Goal: Task Accomplishment & Management: Use online tool/utility

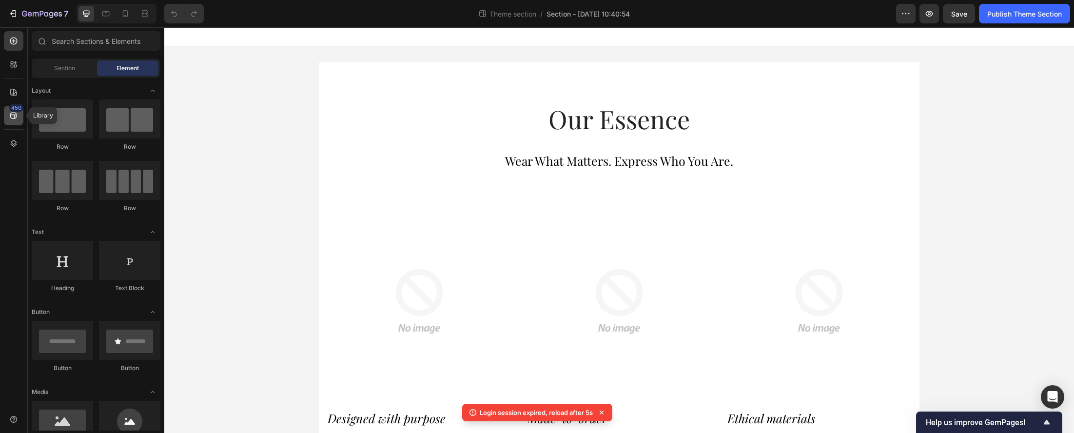
click at [14, 113] on icon at bounding box center [13, 116] width 6 height 6
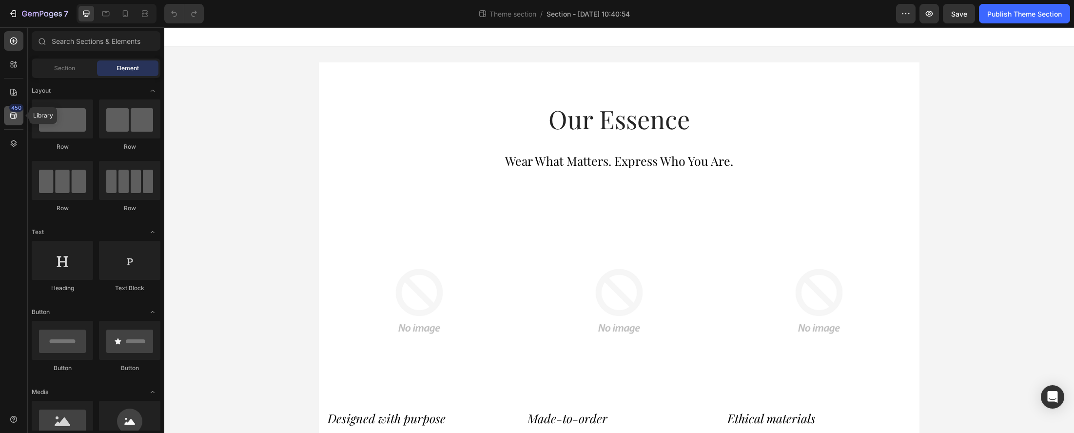
click at [12, 110] on div "450" at bounding box center [16, 108] width 14 height 8
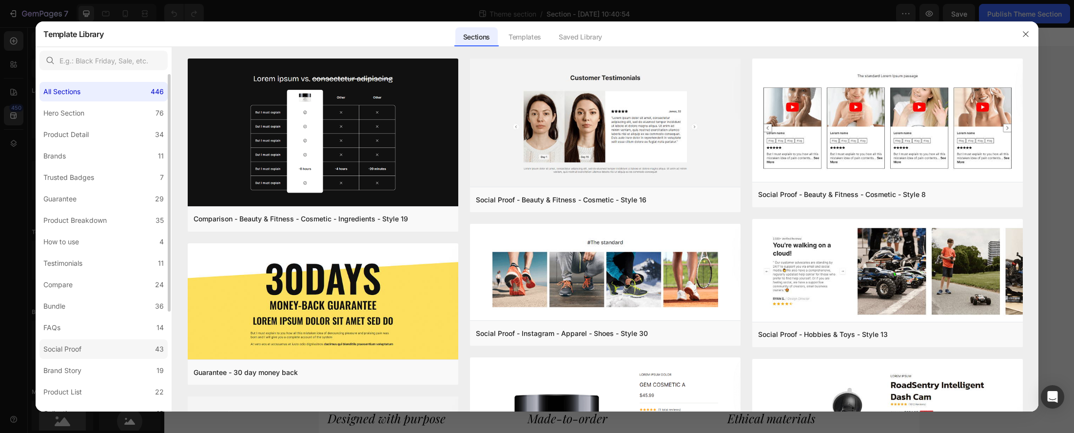
scroll to position [141, 0]
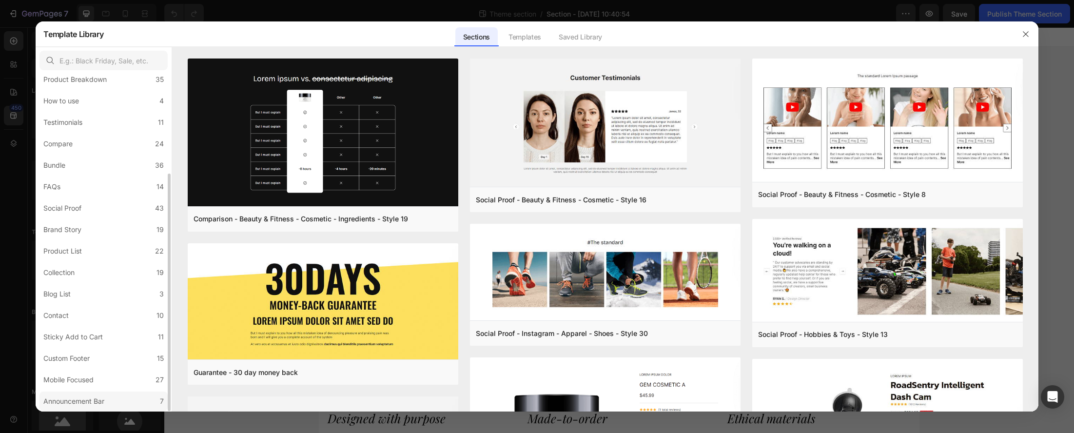
click at [98, 404] on div "Announcement Bar" at bounding box center [73, 401] width 61 height 12
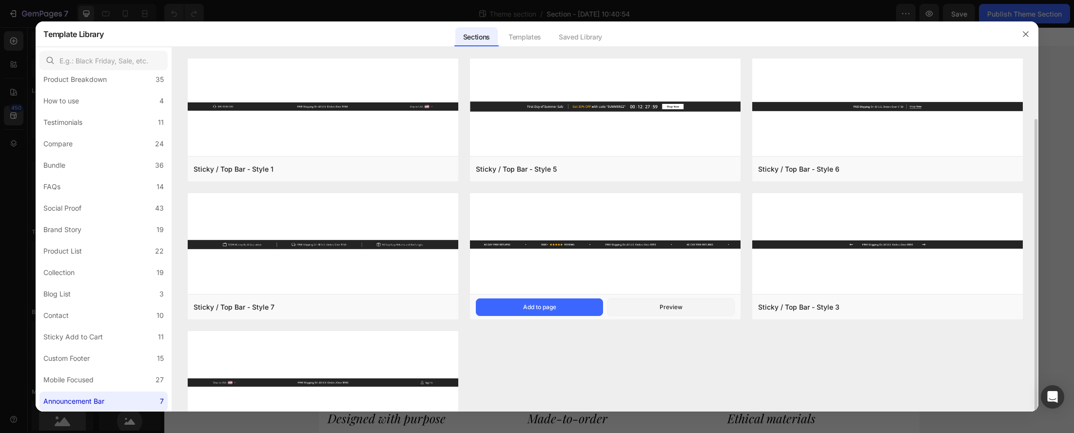
scroll to position [0, 0]
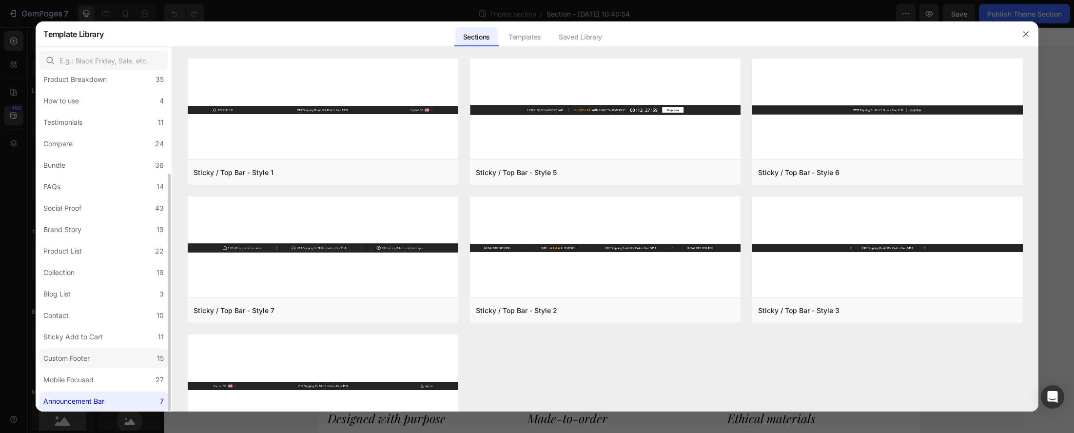
click at [87, 357] on div "Custom Footer" at bounding box center [66, 358] width 46 height 12
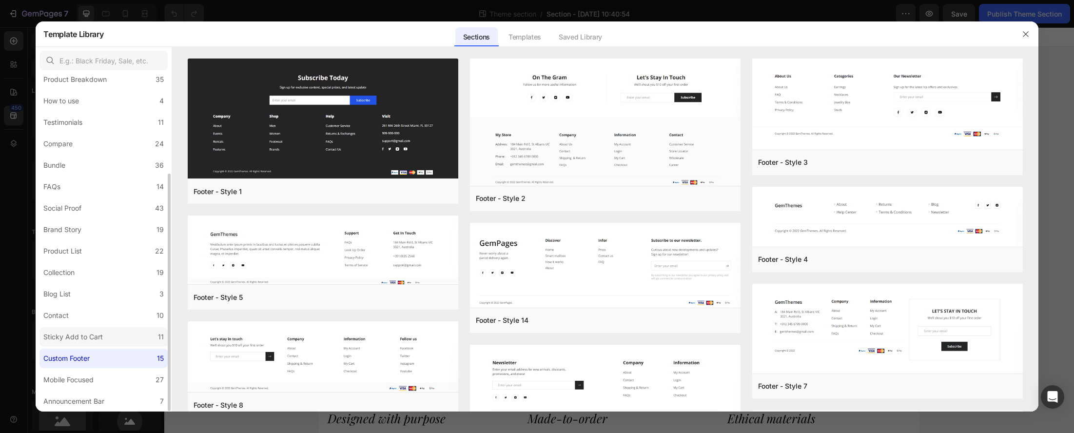
click at [79, 339] on div "Sticky Add to Cart" at bounding box center [72, 337] width 59 height 12
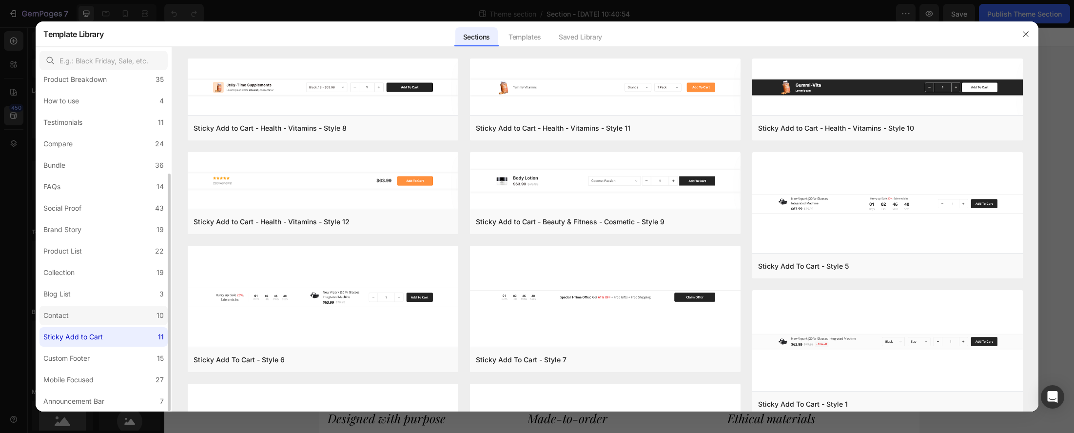
click at [94, 314] on label "Contact 10" at bounding box center [103, 315] width 128 height 19
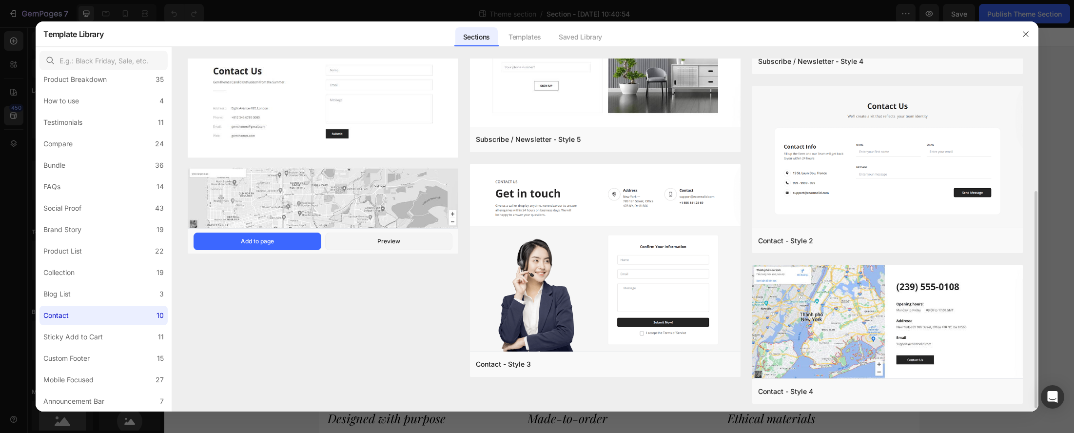
scroll to position [219, 0]
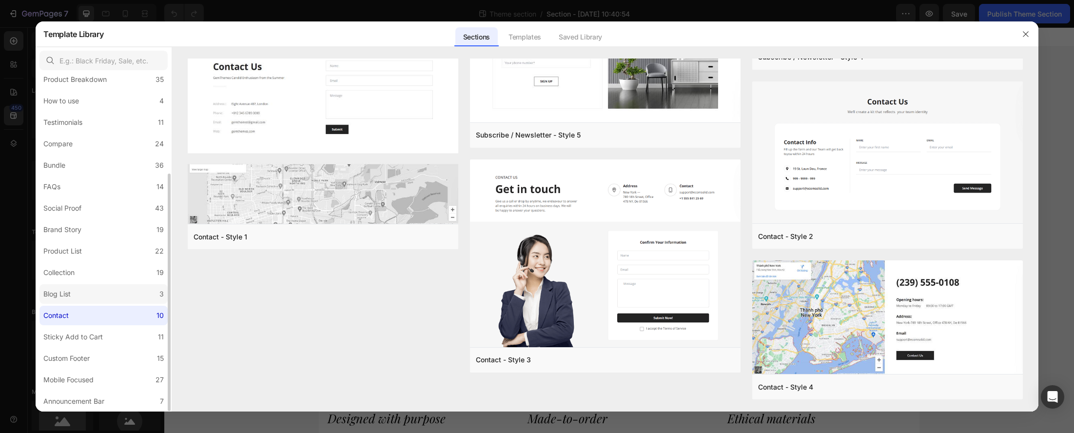
click at [78, 288] on label "Blog List 3" at bounding box center [103, 293] width 128 height 19
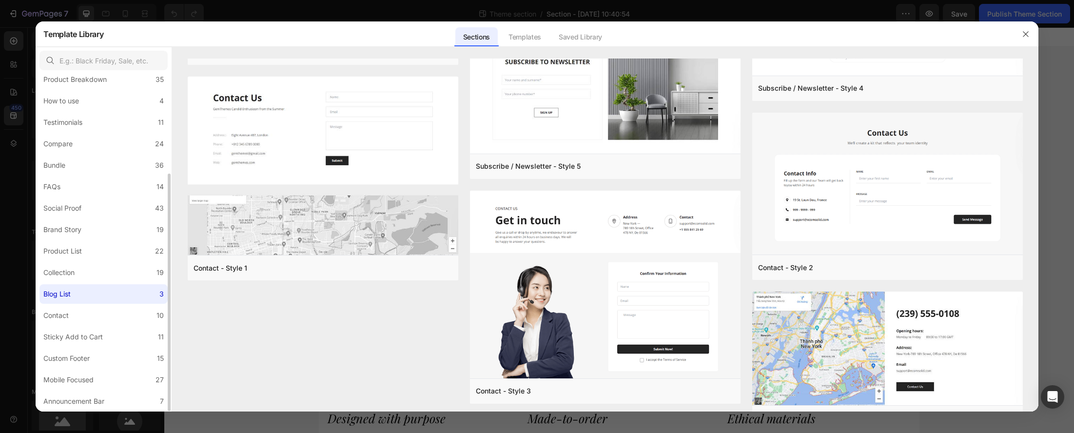
scroll to position [0, 0]
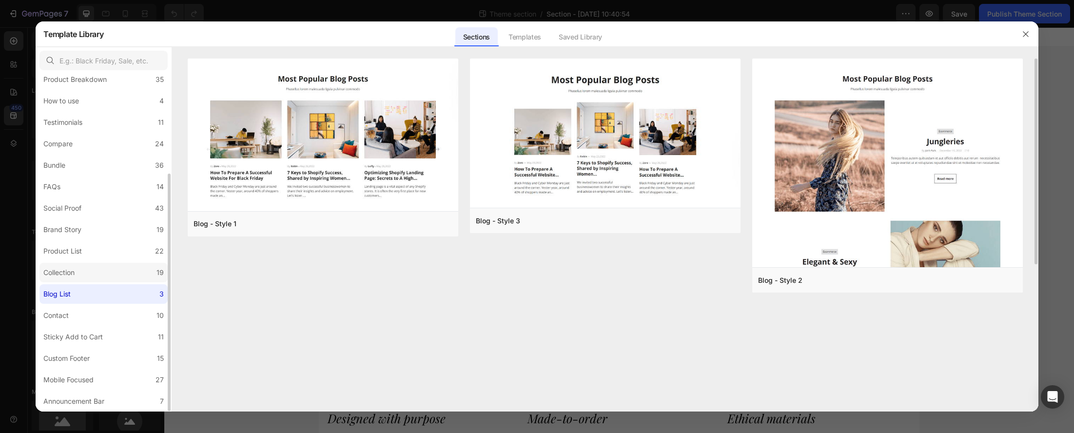
click at [73, 272] on div "Collection" at bounding box center [58, 273] width 31 height 12
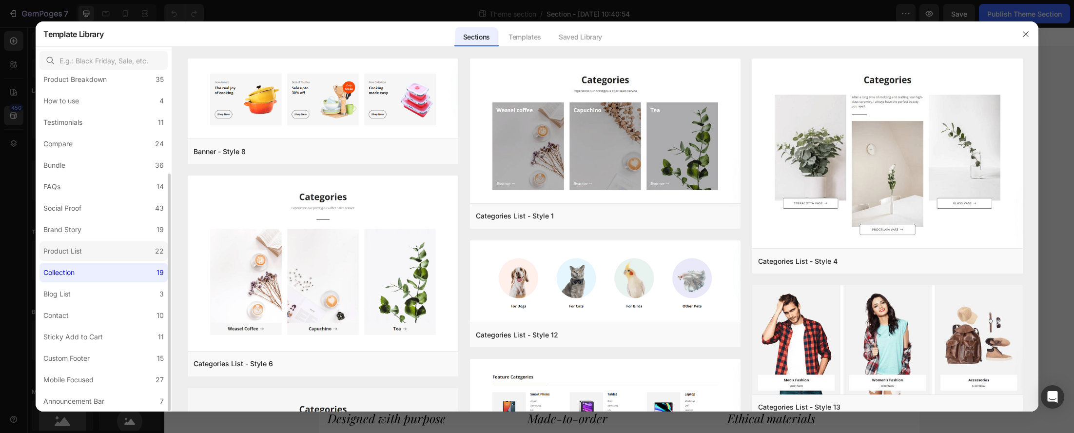
click at [72, 251] on div "Product List" at bounding box center [62, 251] width 39 height 12
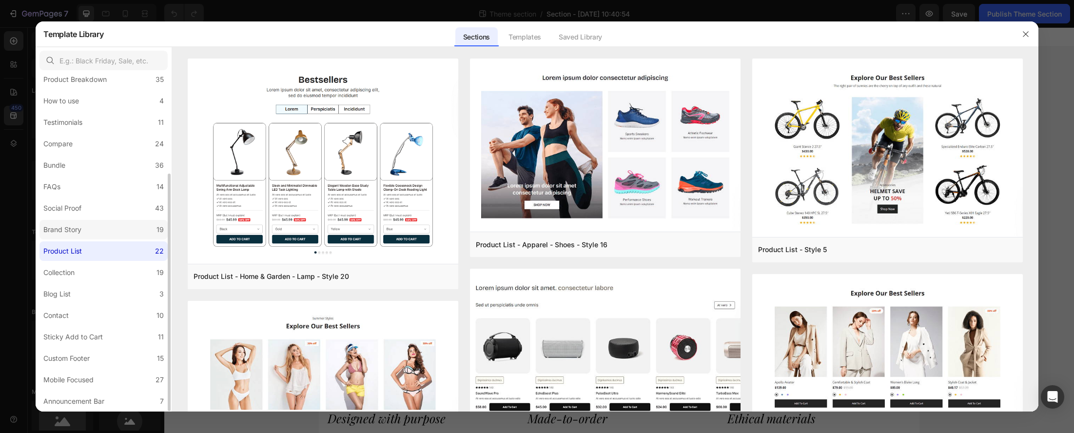
click at [73, 227] on div "Brand Story" at bounding box center [62, 230] width 38 height 12
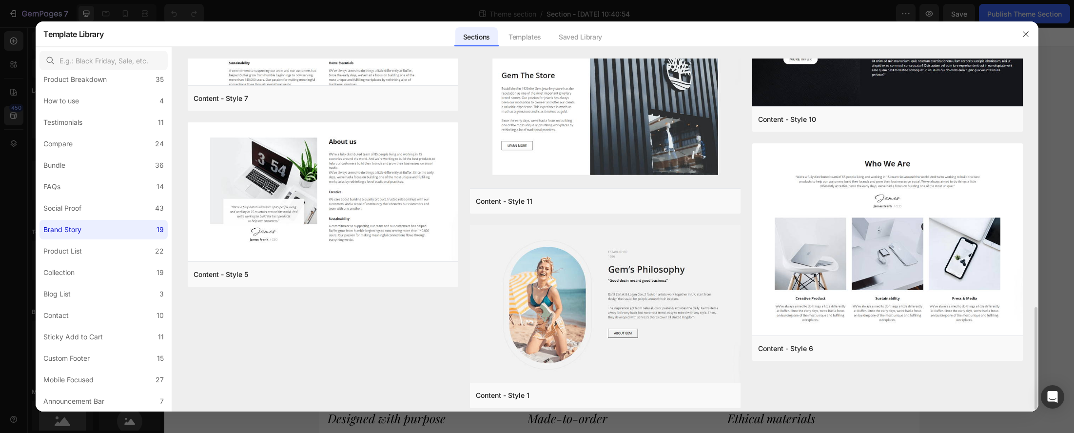
scroll to position [861, 0]
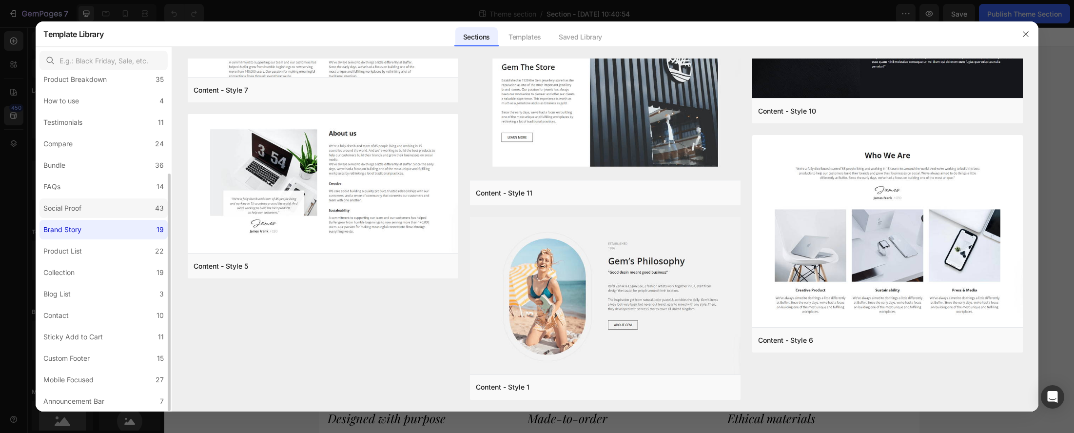
click at [92, 208] on label "Social Proof 43" at bounding box center [103, 207] width 128 height 19
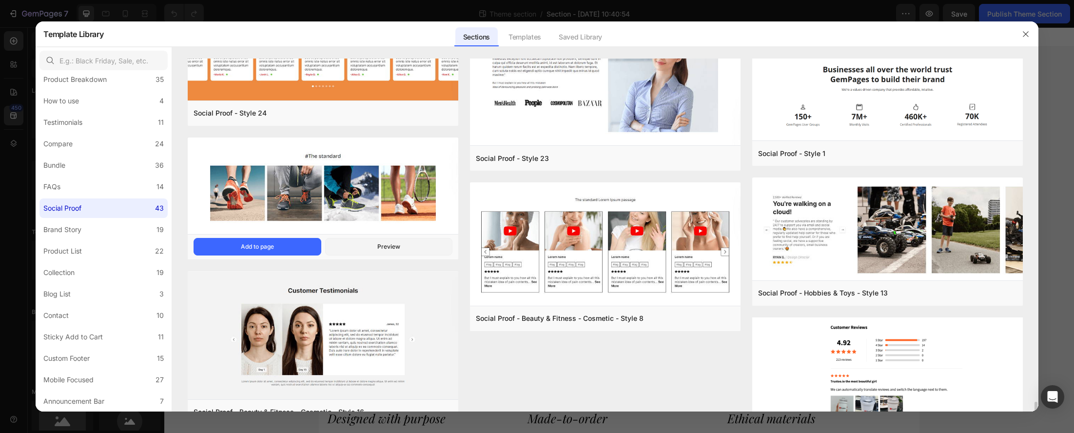
scroll to position [2103, 0]
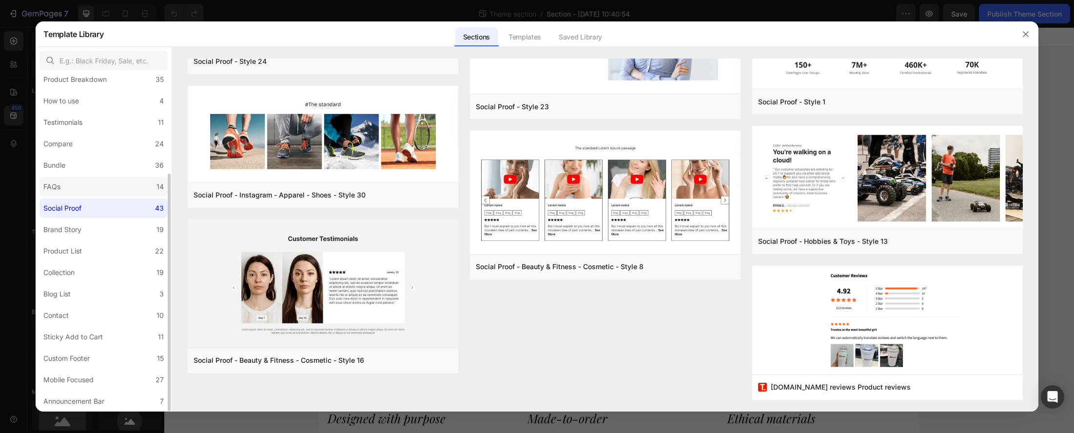
click at [68, 187] on label "FAQs 14" at bounding box center [103, 186] width 128 height 19
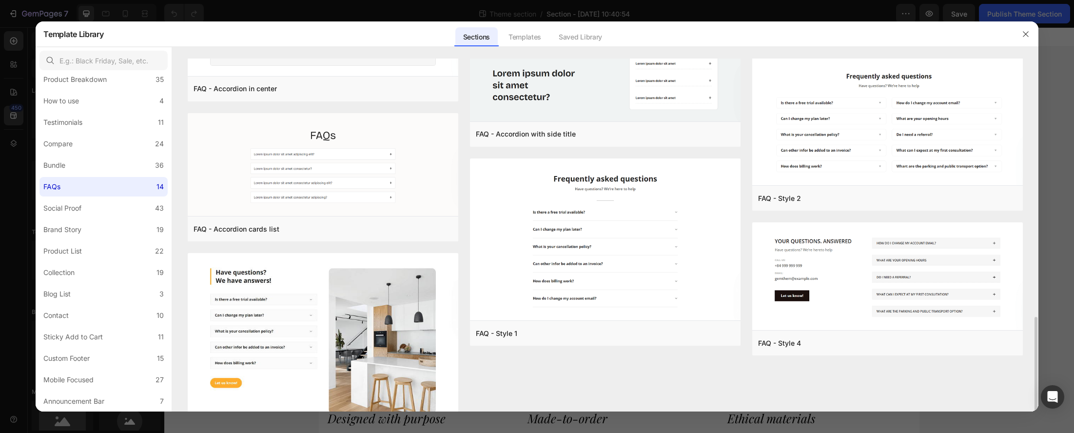
scroll to position [492, 0]
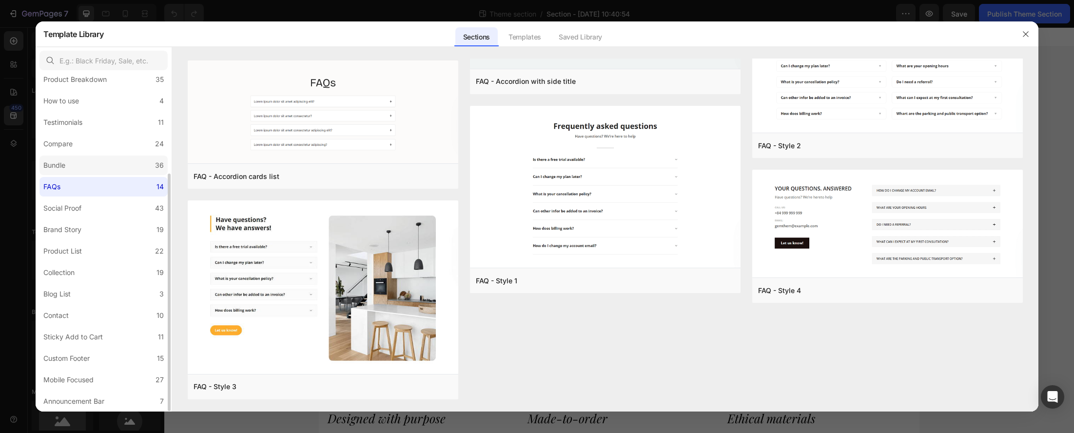
click at [66, 164] on div "Bundle" at bounding box center [56, 165] width 26 height 12
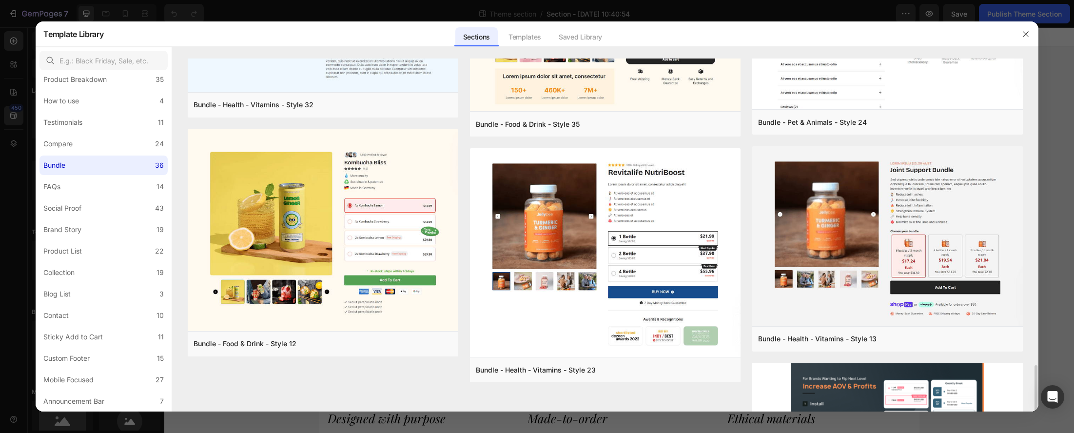
scroll to position [1148, 0]
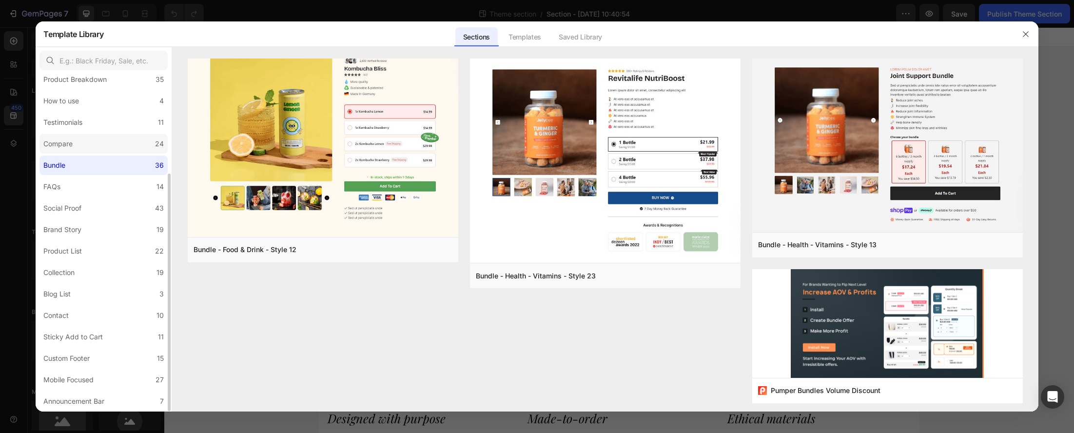
click at [93, 148] on label "Compare 24" at bounding box center [103, 143] width 128 height 19
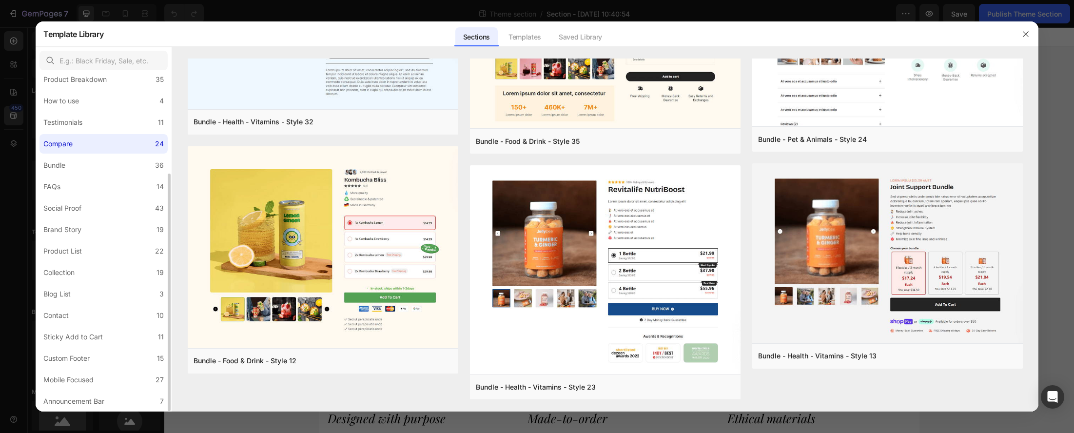
scroll to position [0, 0]
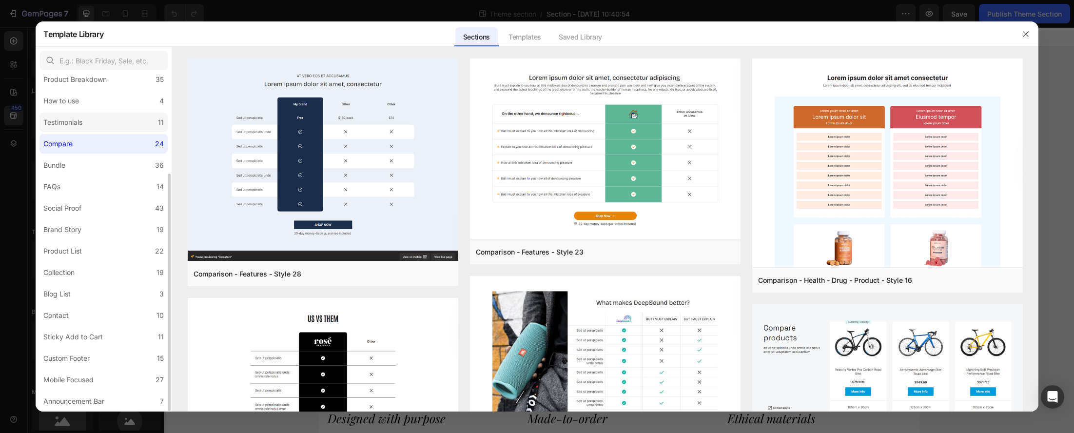
click at [84, 124] on div "Testimonials" at bounding box center [64, 122] width 43 height 12
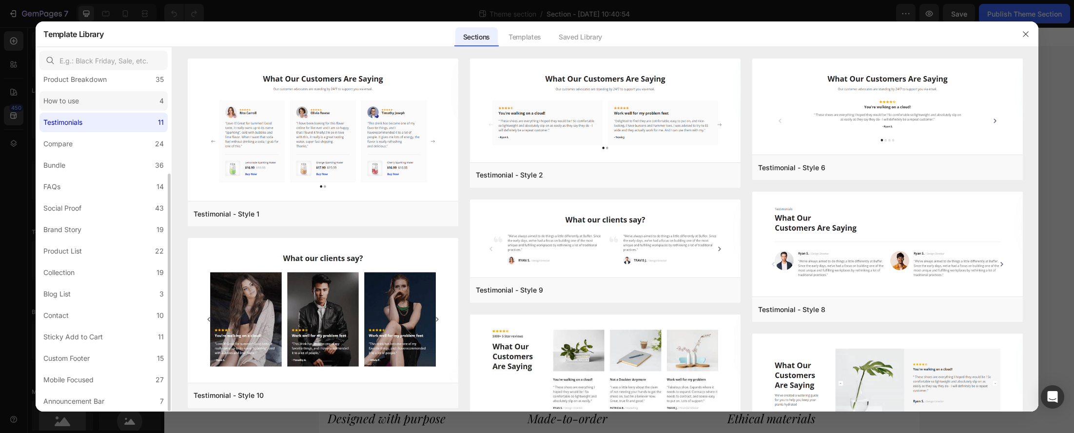
click at [79, 104] on div "How to use" at bounding box center [61, 101] width 36 height 12
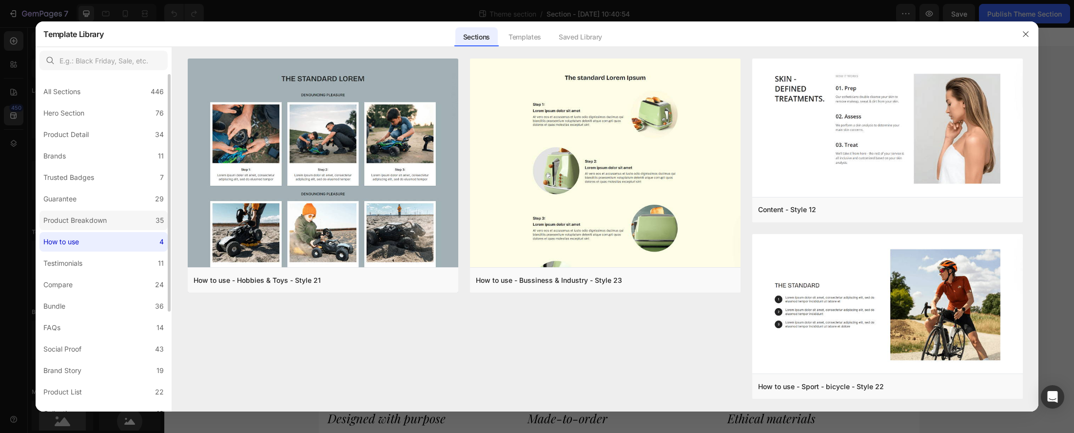
click at [98, 219] on div "Product Breakdown" at bounding box center [74, 220] width 63 height 12
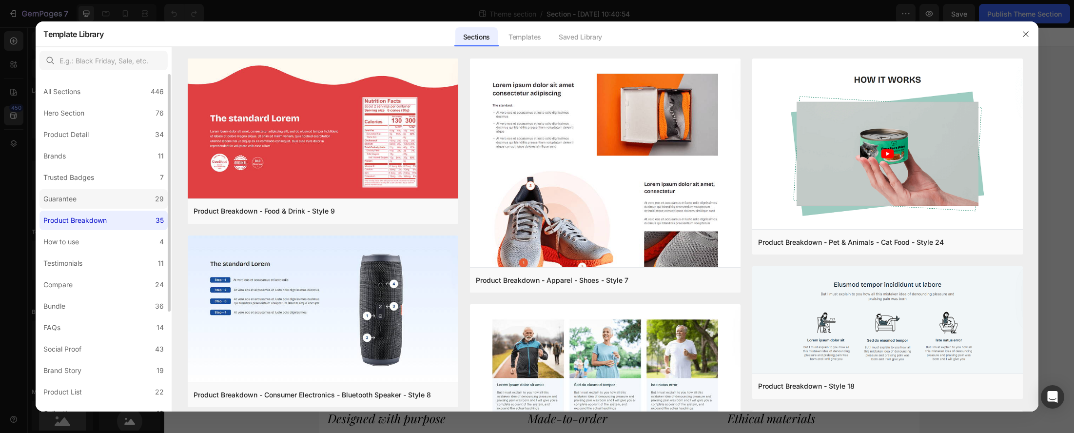
click at [87, 199] on label "Guarantee 29" at bounding box center [103, 198] width 128 height 19
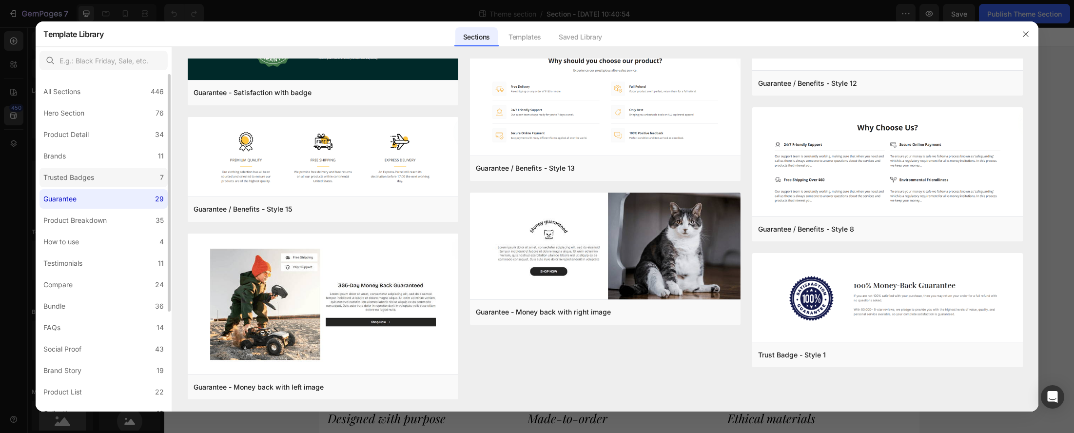
click at [83, 178] on div "Trusted Badges" at bounding box center [68, 178] width 51 height 12
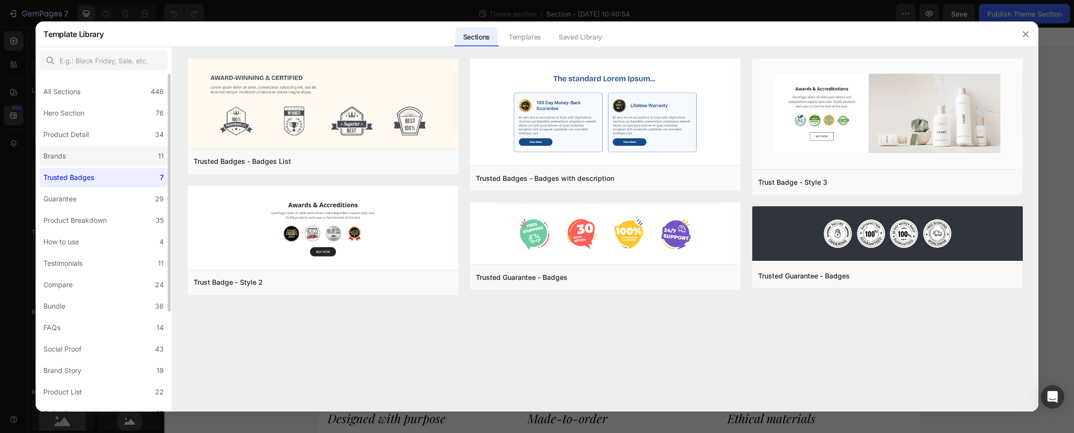
click at [87, 153] on label "Brands 11" at bounding box center [103, 155] width 128 height 19
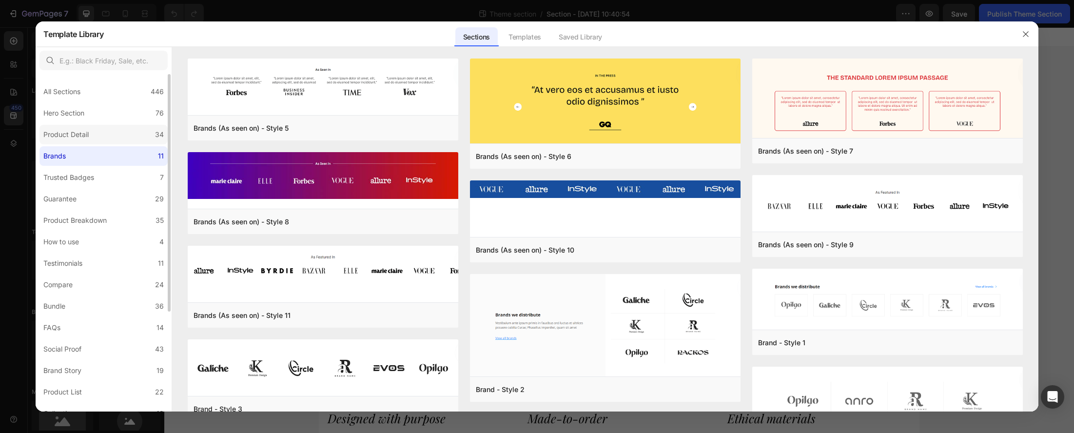
click at [95, 133] on label "Product Detail 34" at bounding box center [103, 134] width 128 height 19
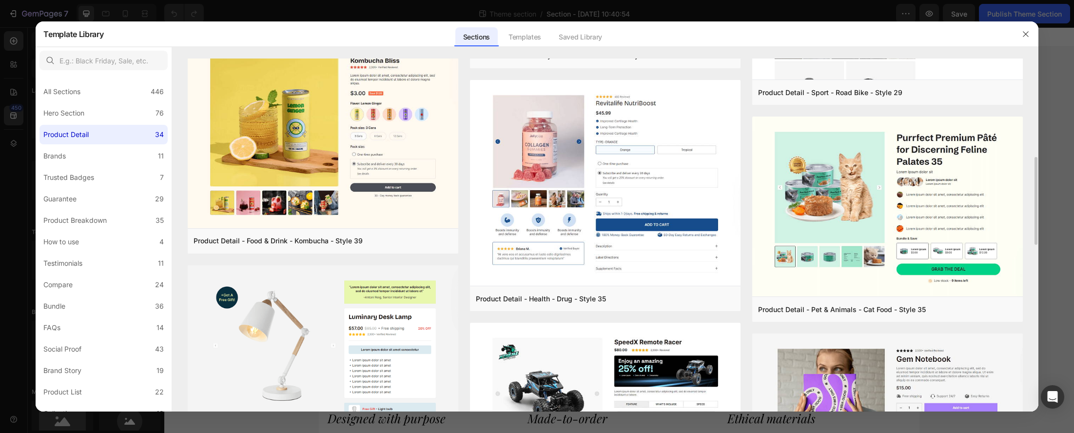
scroll to position [443, 0]
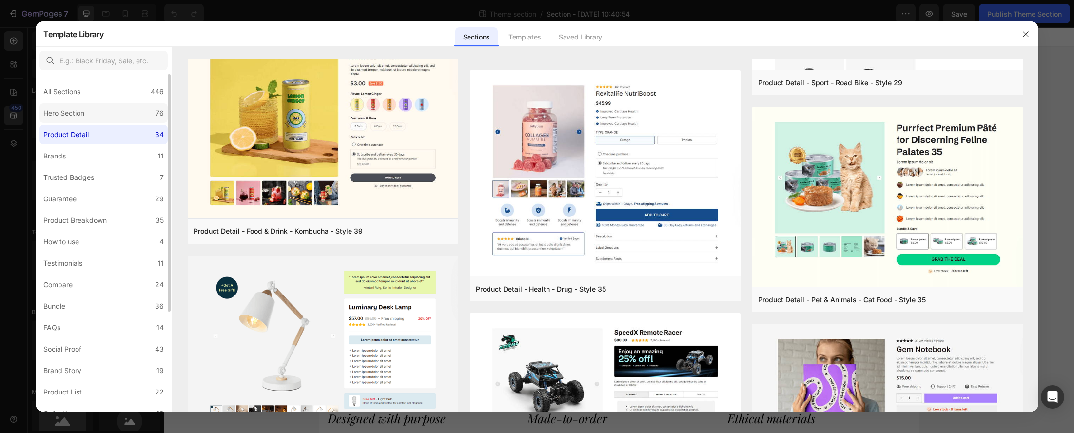
click at [82, 111] on div "Hero Section" at bounding box center [63, 113] width 41 height 12
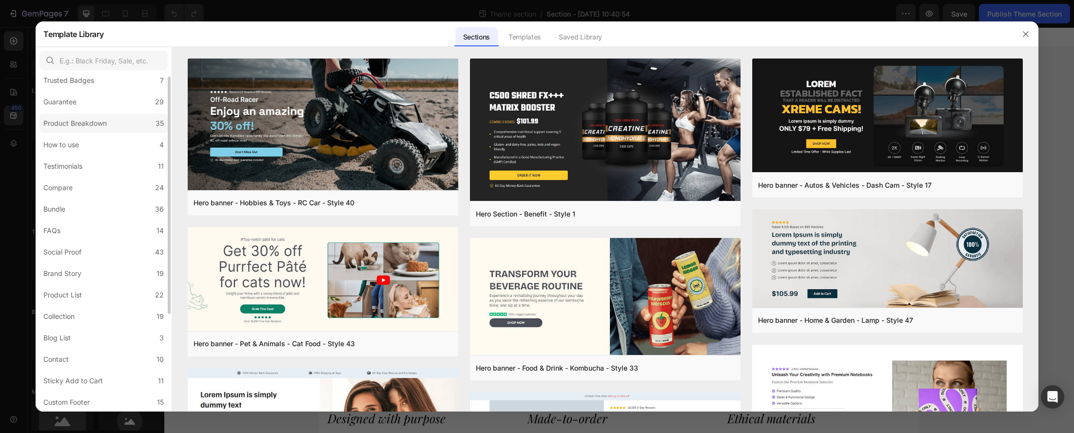
scroll to position [141, 0]
click at [81, 268] on label "Collection 19" at bounding box center [103, 272] width 128 height 19
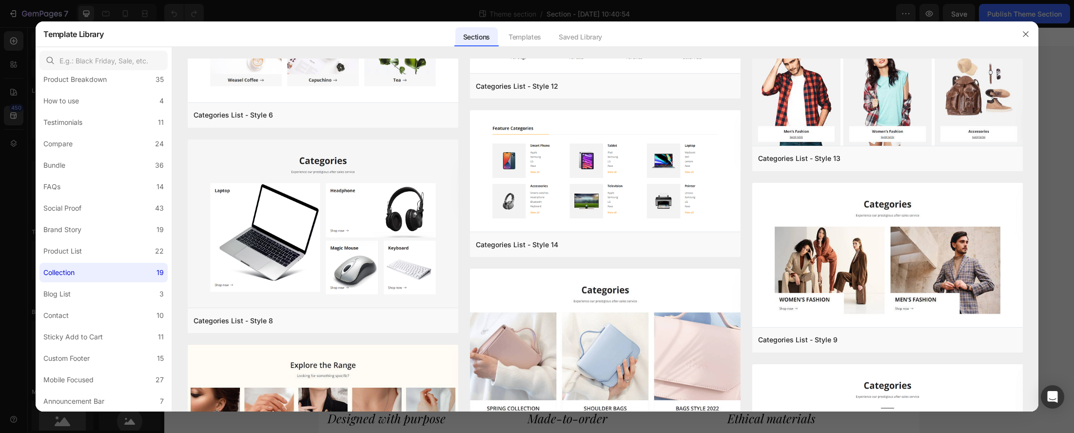
scroll to position [0, 0]
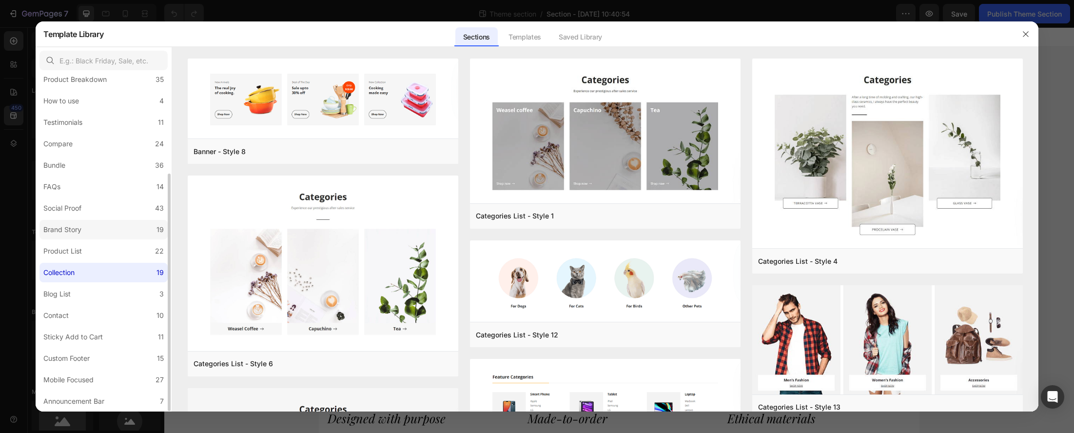
click at [77, 232] on div "Brand Story" at bounding box center [62, 230] width 38 height 12
